Goal: Information Seeking & Learning: Learn about a topic

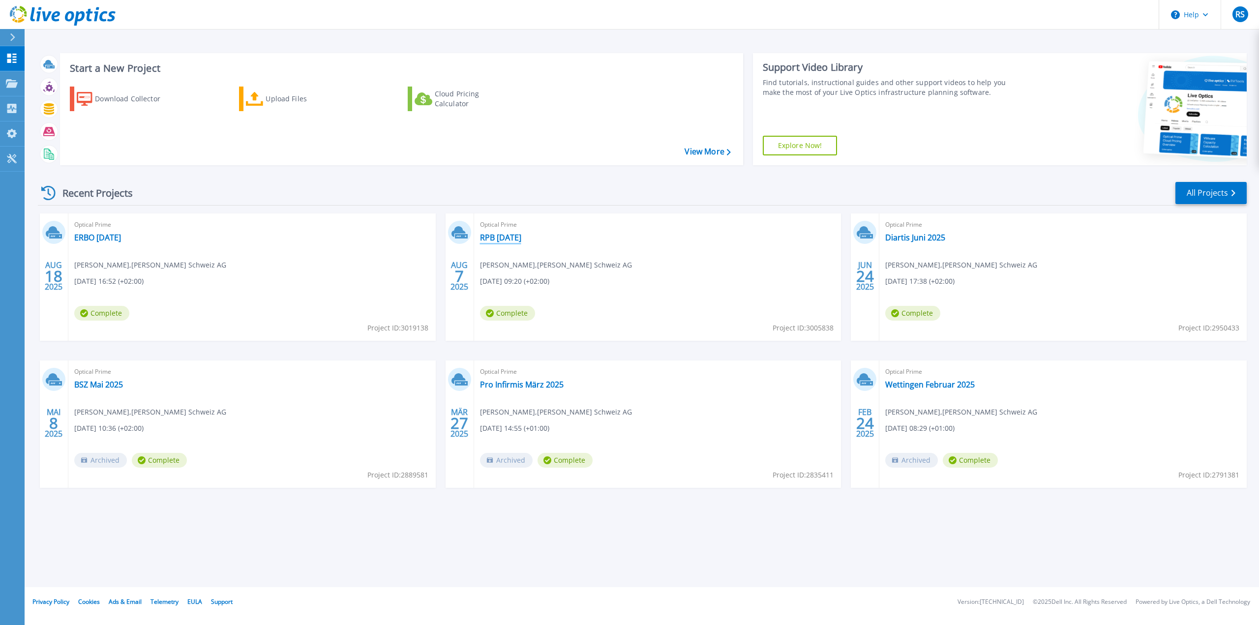
drag, startPoint x: 513, startPoint y: 239, endPoint x: 490, endPoint y: 255, distance: 28.3
click at [513, 239] on link "RPB [DATE]" at bounding box center [500, 238] width 41 height 10
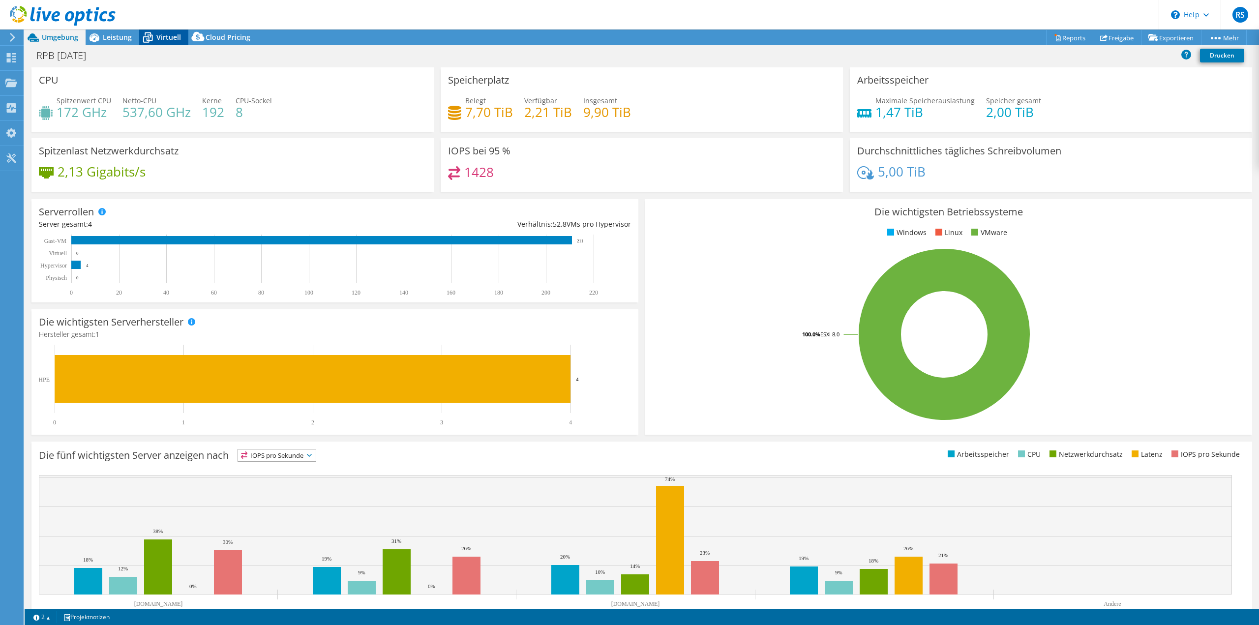
click at [167, 39] on span "Virtuell" at bounding box center [168, 36] width 25 height 9
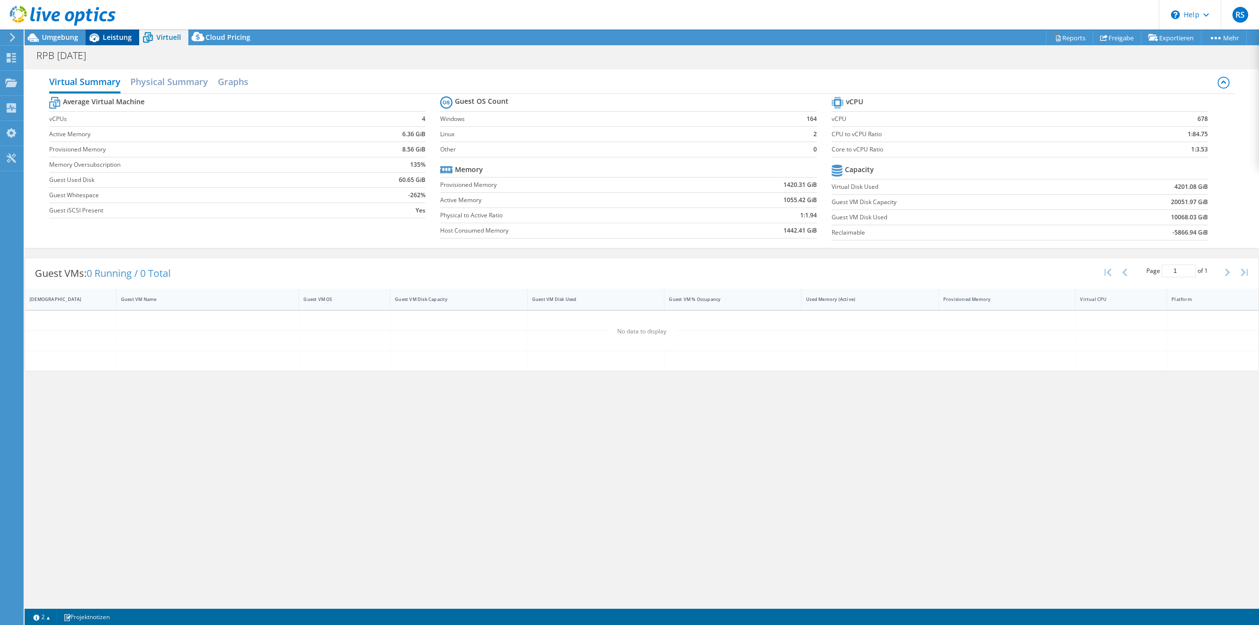
click at [115, 39] on span "Leistung" at bounding box center [117, 36] width 29 height 9
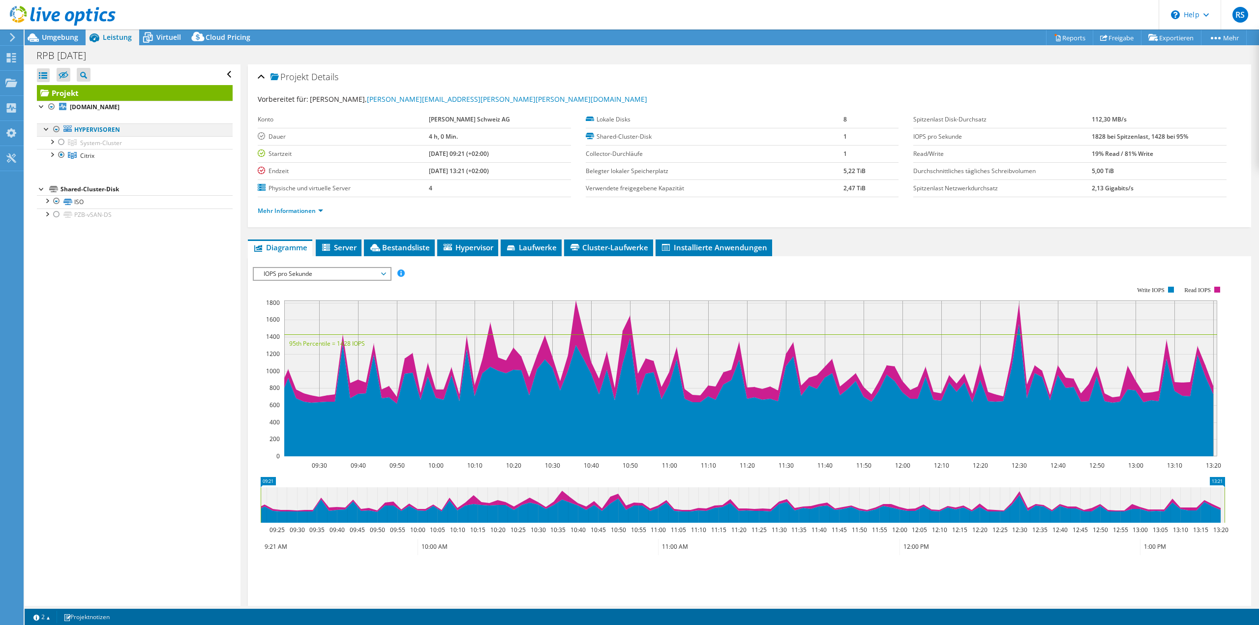
click at [48, 130] on div at bounding box center [47, 128] width 10 height 10
click at [311, 215] on li "Mehr Informationen" at bounding box center [293, 211] width 71 height 11
click at [314, 214] on link "Mehr Informationen" at bounding box center [290, 211] width 65 height 8
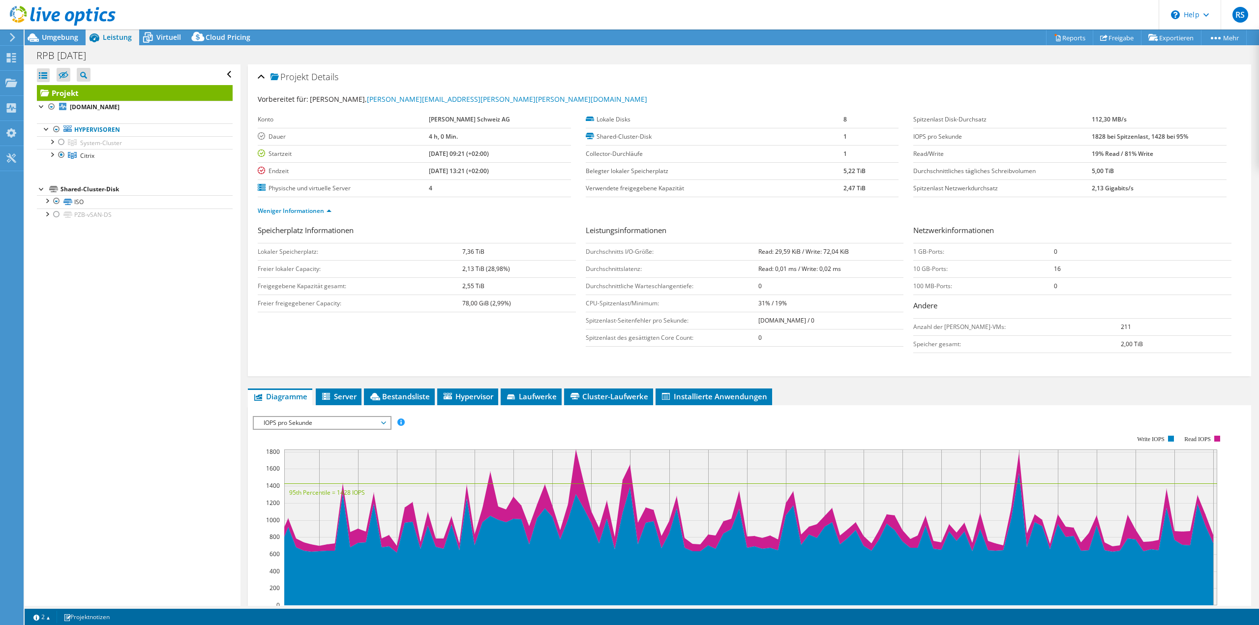
click at [331, 191] on label "Physische und virtuelle Server" at bounding box center [343, 188] width 171 height 10
click at [335, 392] on span "Server" at bounding box center [339, 397] width 36 height 10
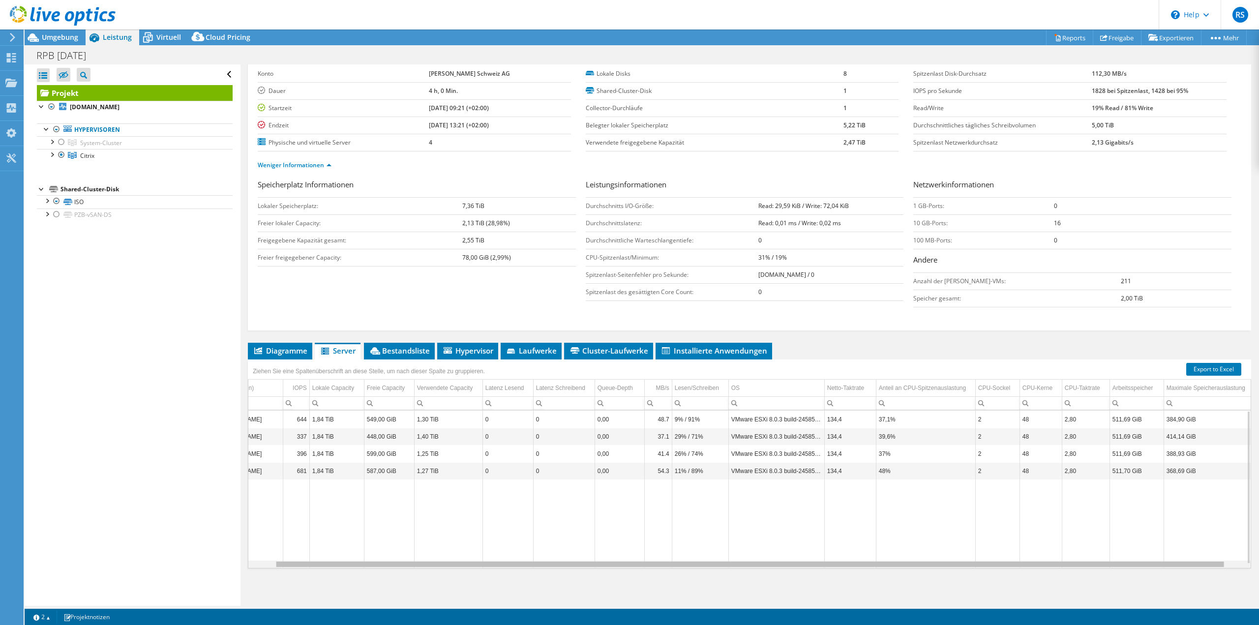
scroll to position [0, 47]
drag, startPoint x: 825, startPoint y: 567, endPoint x: 989, endPoint y: 577, distance: 163.6
click at [989, 577] on body "RS Endbenutzer [PERSON_NAME] [EMAIL_ADDRESS][PERSON_NAME][PERSON_NAME][DOMAIN_N…" at bounding box center [629, 312] width 1259 height 625
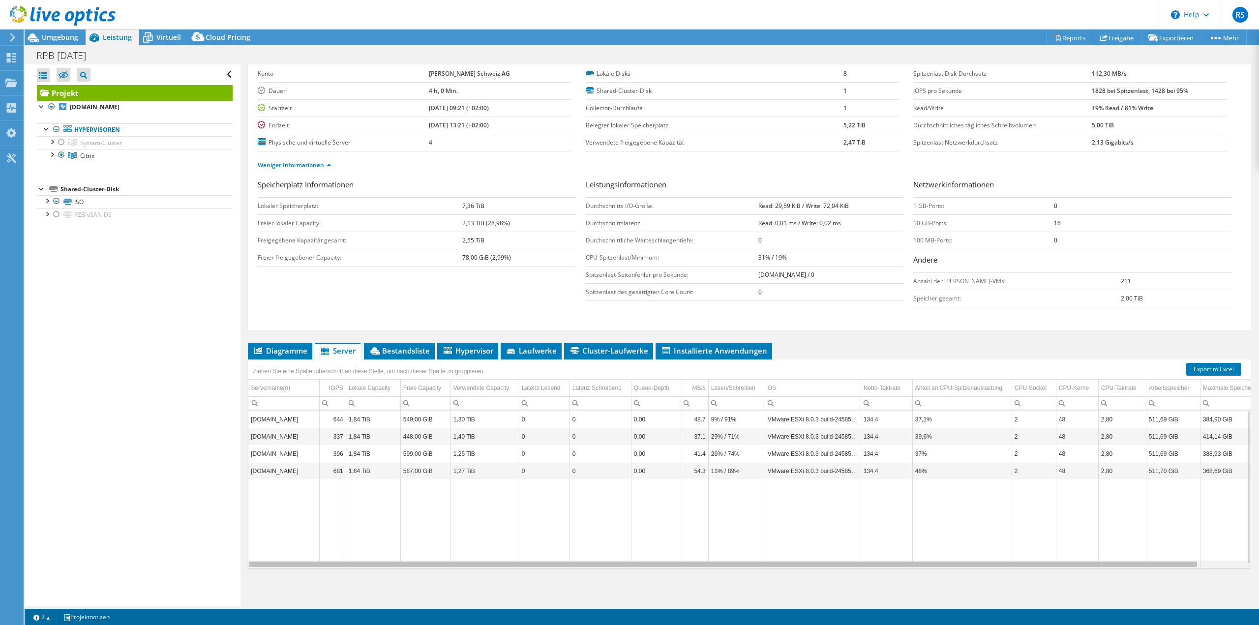
drag, startPoint x: 379, startPoint y: 567, endPoint x: 267, endPoint y: 563, distance: 112.2
click at [267, 563] on body "RS Endbenutzer [PERSON_NAME] [EMAIL_ADDRESS][PERSON_NAME][PERSON_NAME][DOMAIN_N…" at bounding box center [629, 312] width 1259 height 625
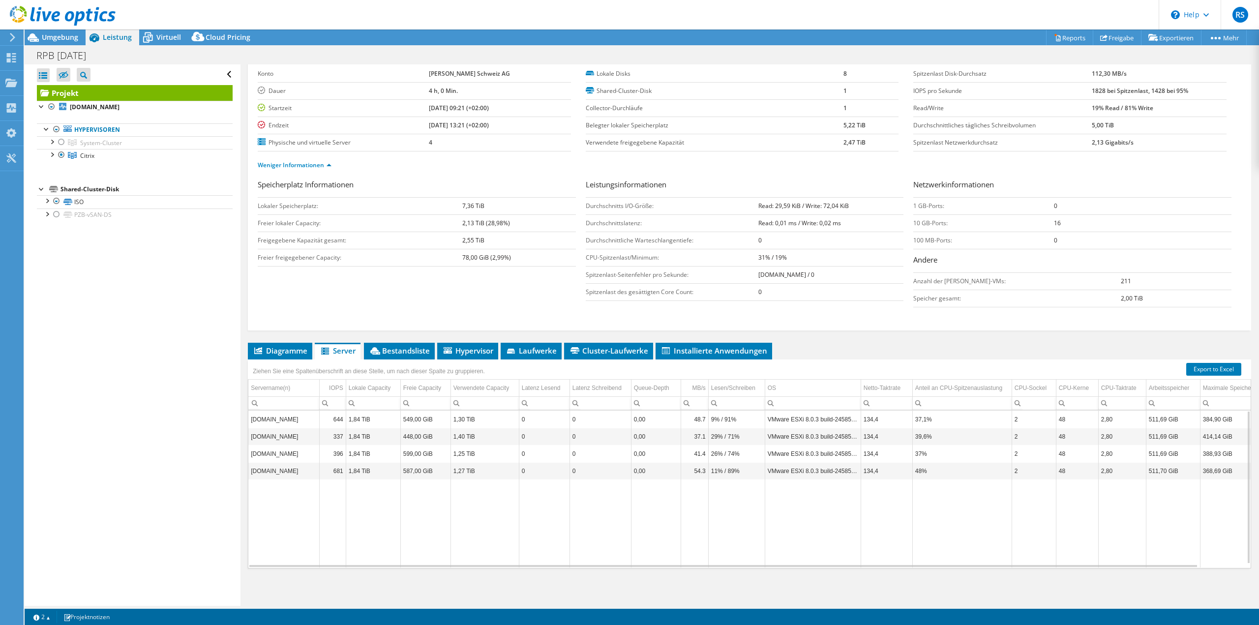
click at [334, 354] on span "Server" at bounding box center [338, 351] width 36 height 10
click at [81, 156] on span "Citrix" at bounding box center [87, 156] width 14 height 8
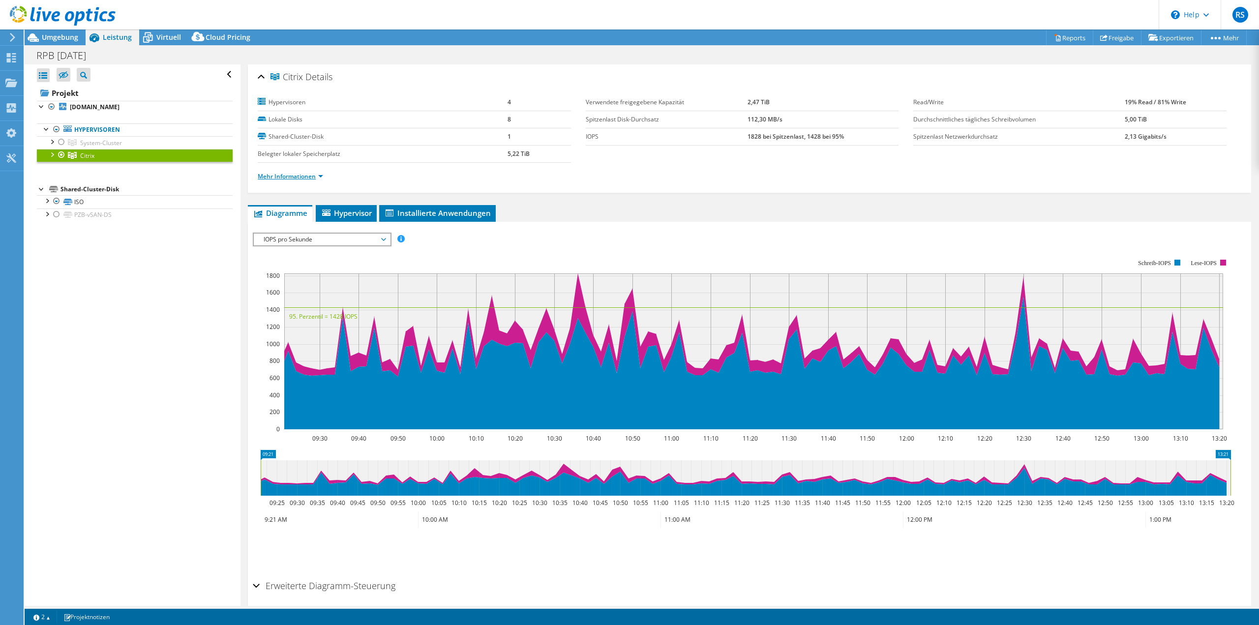
click at [294, 177] on link "Mehr Informationen" at bounding box center [290, 176] width 65 height 8
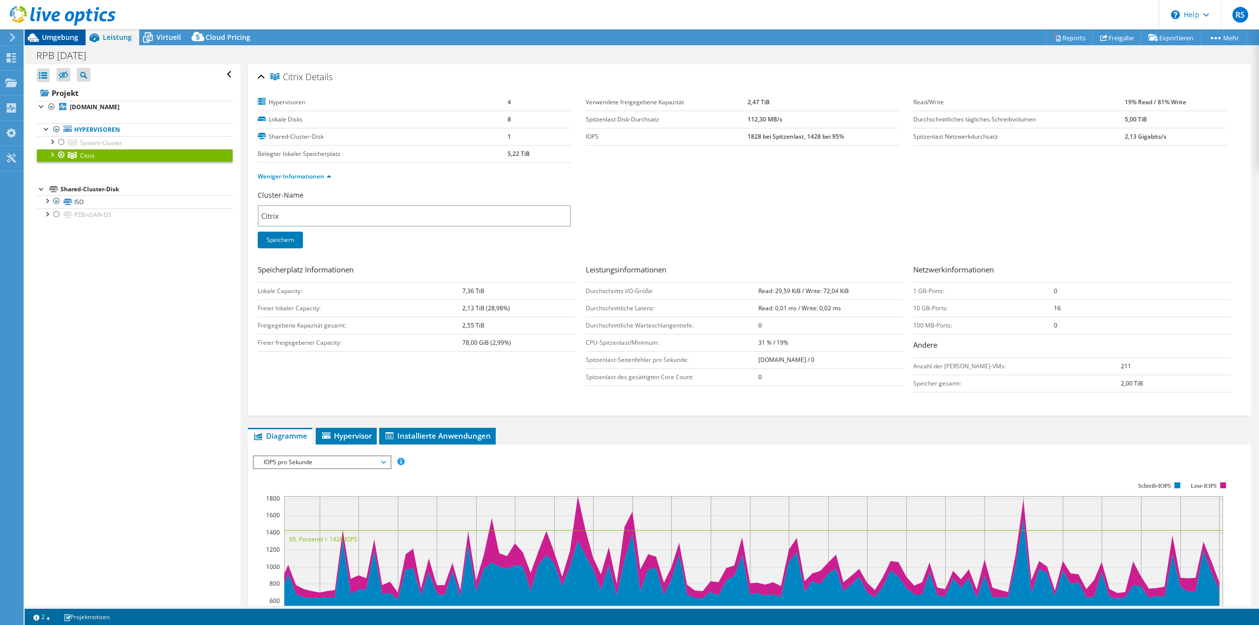
click at [71, 45] on div "Umgebung" at bounding box center [55, 38] width 61 height 16
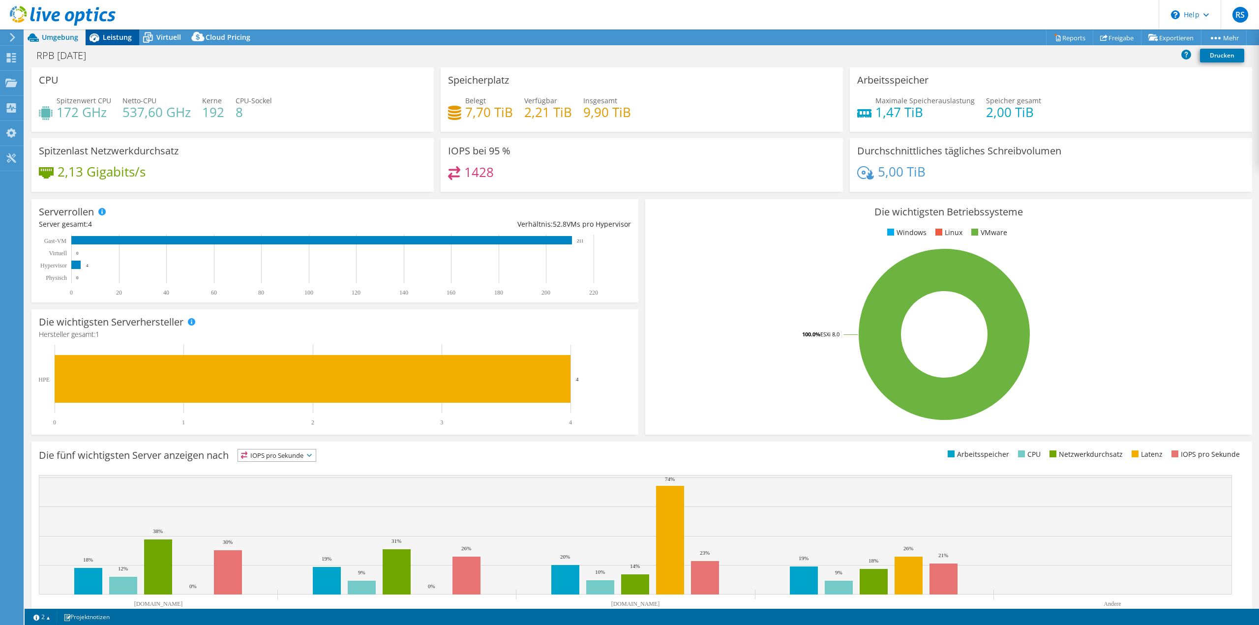
click at [117, 39] on span "Leistung" at bounding box center [117, 36] width 29 height 9
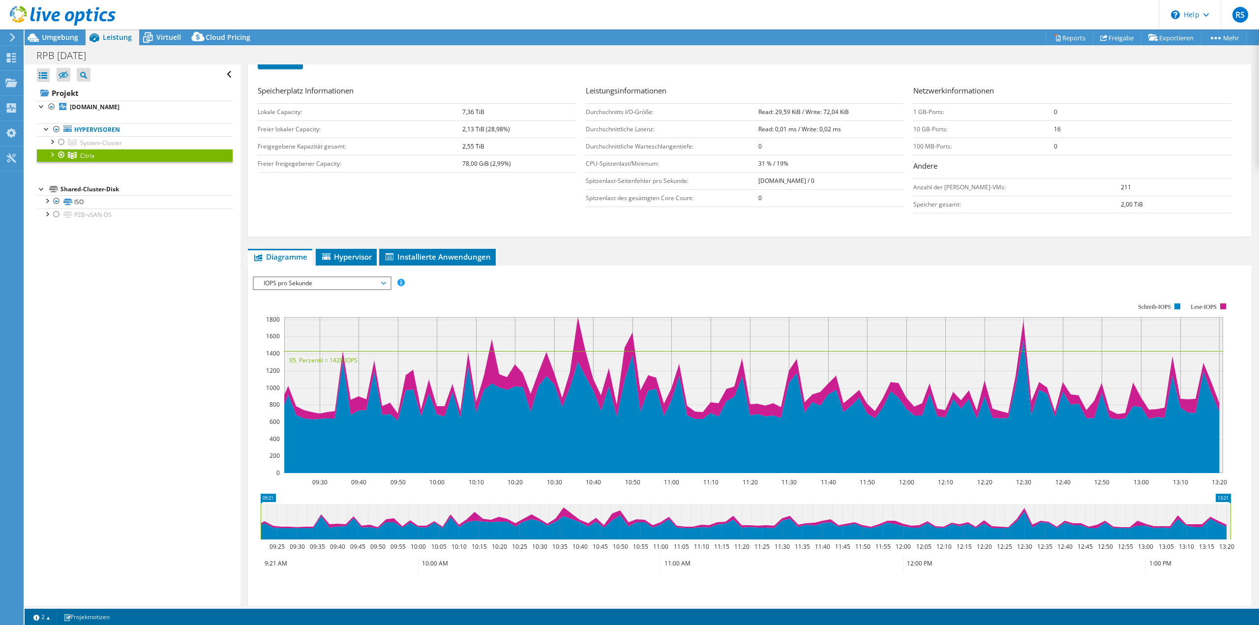
scroll to position [261, 0]
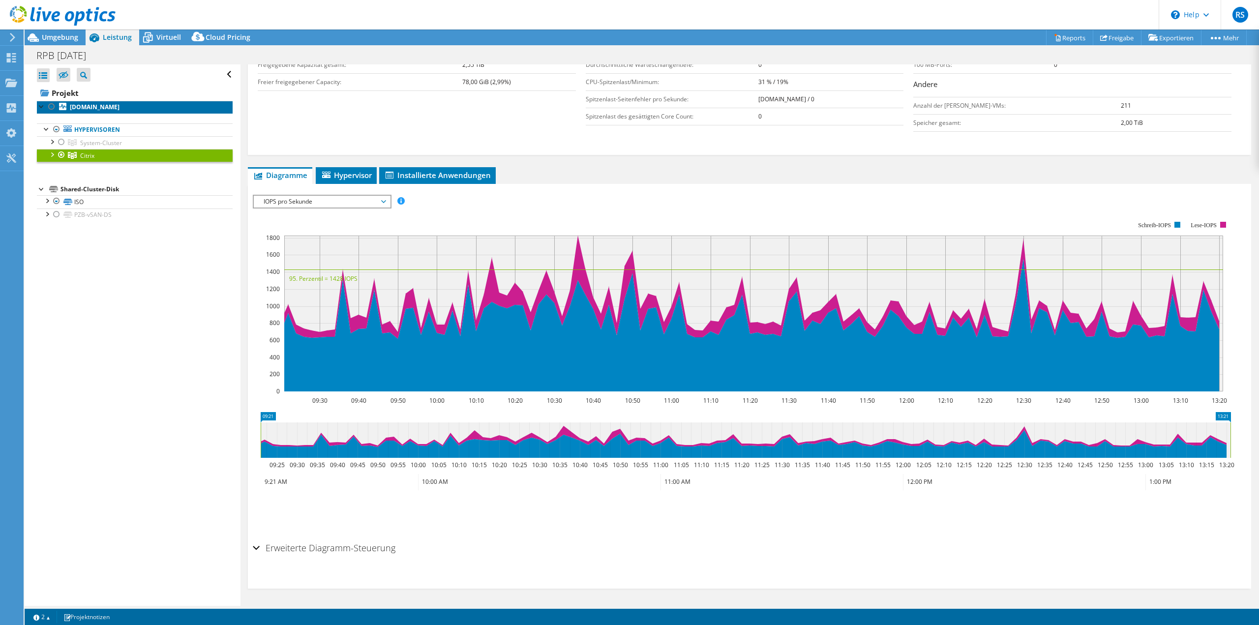
click at [101, 107] on b "[DOMAIN_NAME]" at bounding box center [95, 107] width 50 height 8
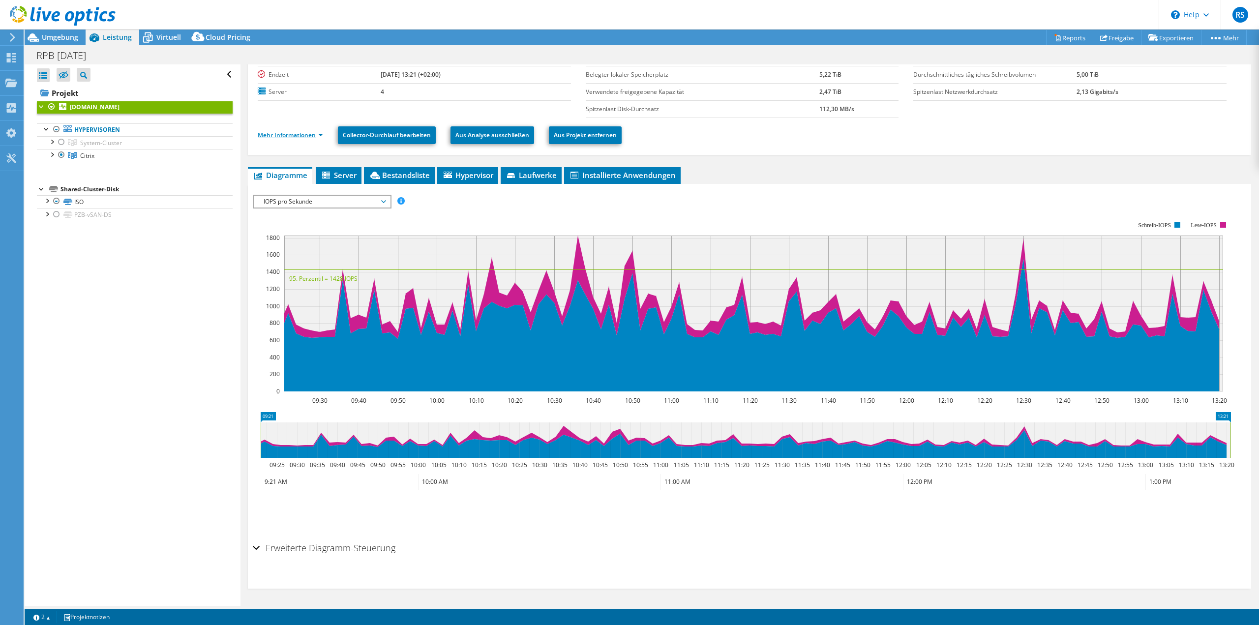
scroll to position [0, 0]
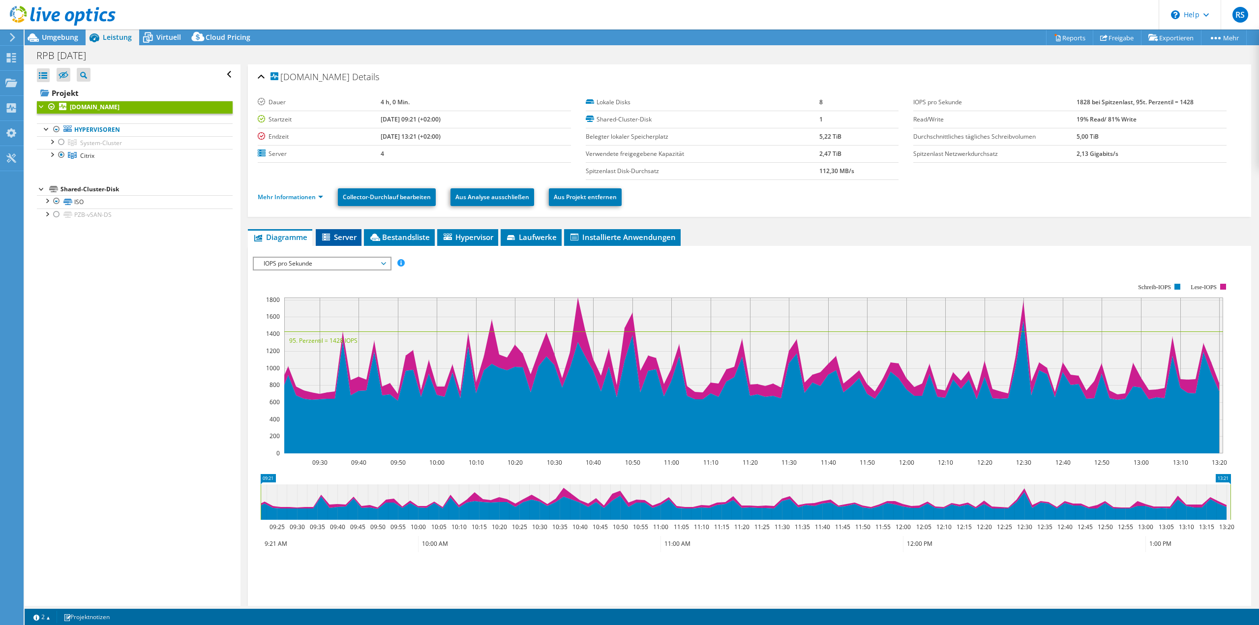
click at [352, 235] on span "Server" at bounding box center [339, 237] width 36 height 10
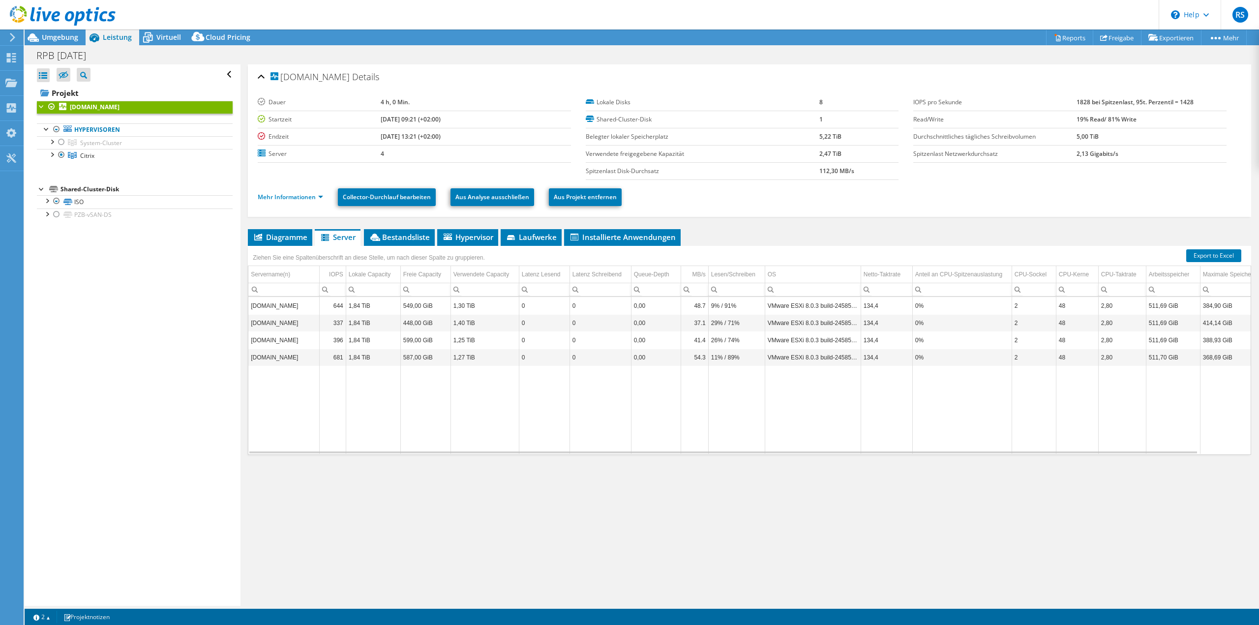
click at [299, 305] on td "[DOMAIN_NAME]" at bounding box center [283, 305] width 71 height 17
click at [302, 308] on td "[DOMAIN_NAME]" at bounding box center [283, 305] width 71 height 17
click at [306, 304] on td "[DOMAIN_NAME]" at bounding box center [283, 305] width 71 height 17
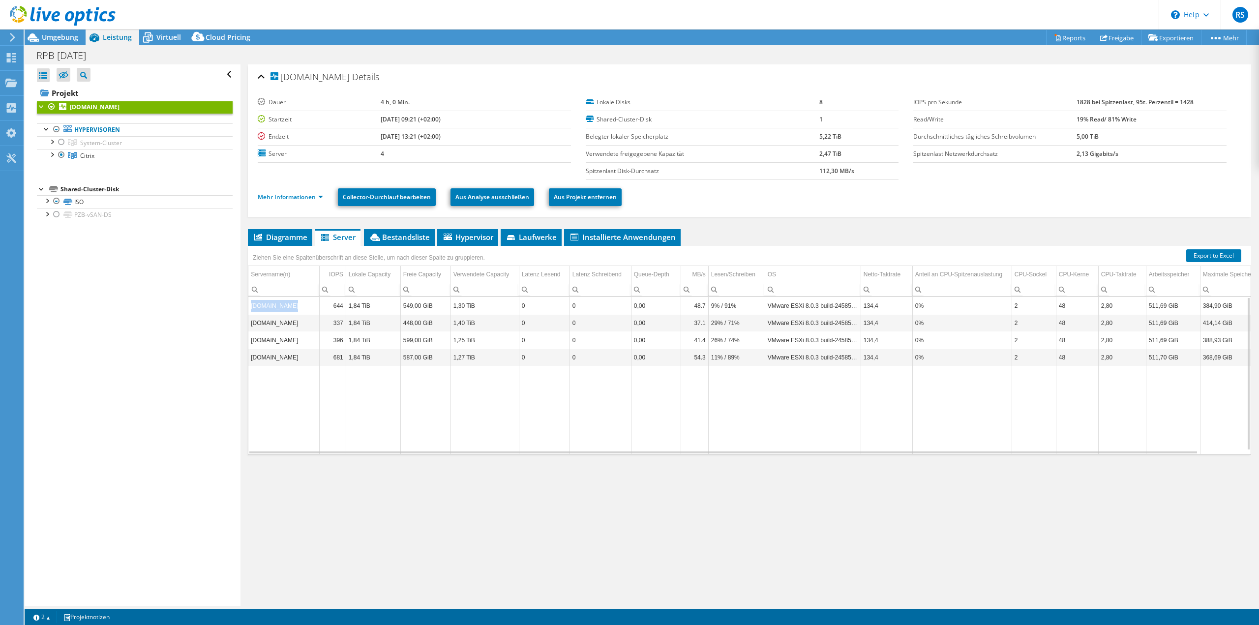
click at [306, 304] on td "[DOMAIN_NAME]" at bounding box center [283, 305] width 71 height 17
click at [303, 198] on link "Mehr Informationen" at bounding box center [290, 197] width 65 height 8
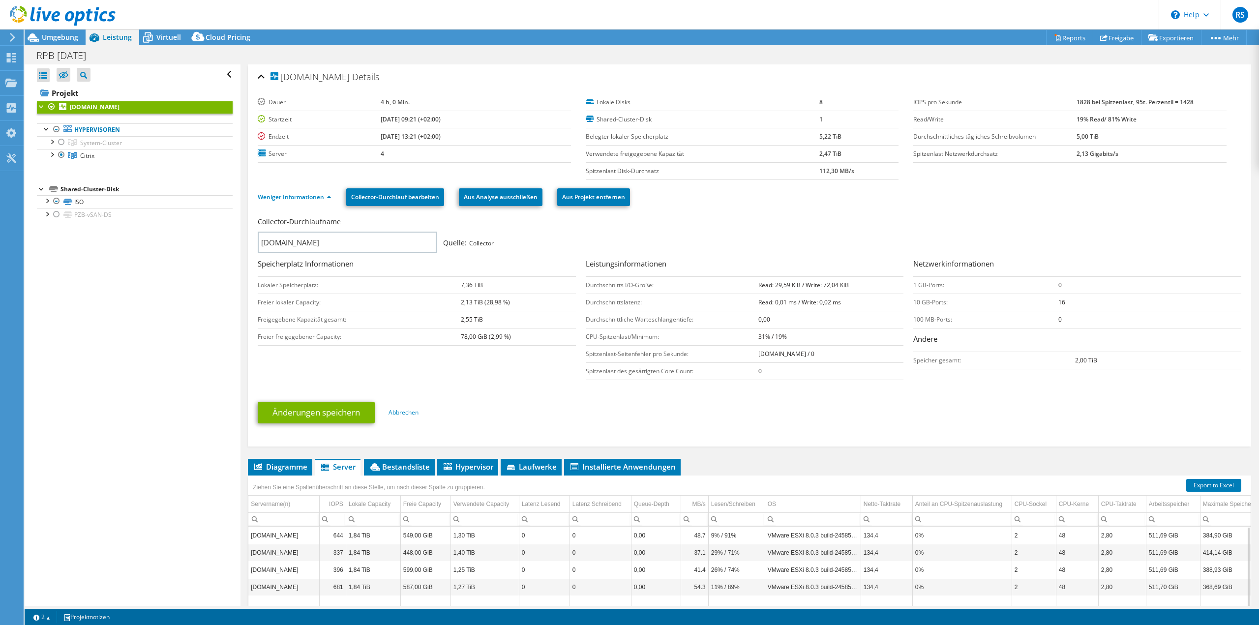
click at [381, 150] on td "4" at bounding box center [476, 153] width 190 height 17
click at [52, 155] on div at bounding box center [52, 154] width 10 height 10
click at [123, 168] on link "[DOMAIN_NAME]" at bounding box center [135, 168] width 196 height 13
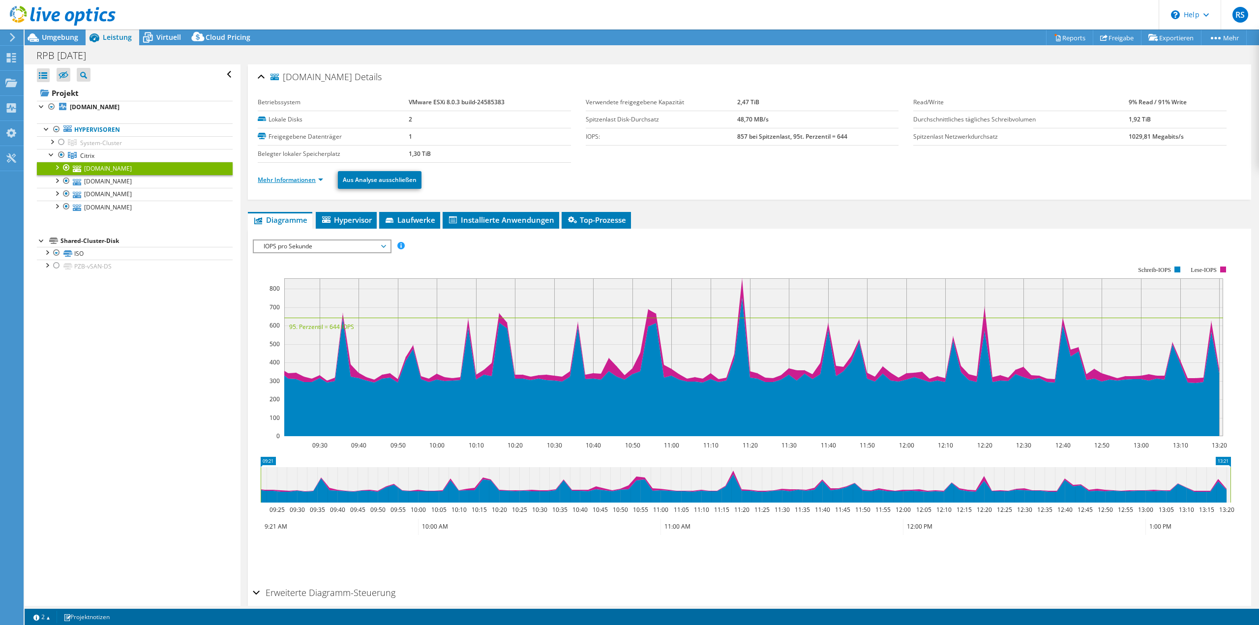
click at [292, 177] on link "Mehr Informationen" at bounding box center [290, 180] width 65 height 8
